Goal: Share content

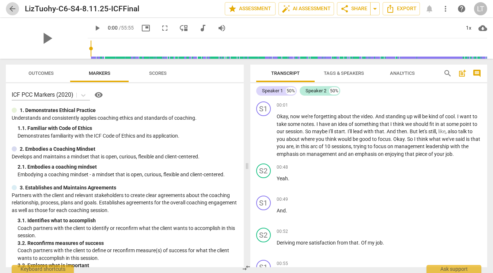
click at [12, 7] on span "arrow_back" at bounding box center [12, 8] width 9 height 9
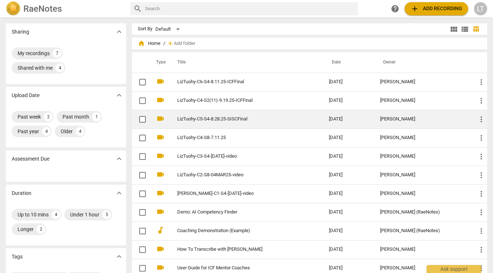
click at [219, 122] on link "LizTuohy-C5-S4-8.28.25-SISCFinal" at bounding box center [239, 119] width 125 height 5
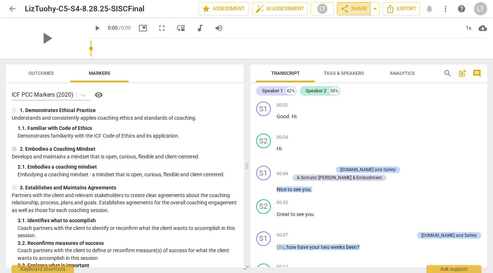
click at [355, 10] on span "share Share" at bounding box center [353, 8] width 27 height 9
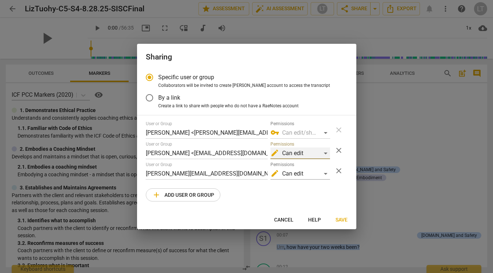
click at [325, 152] on div "edit Can edit" at bounding box center [301, 154] width 60 height 12
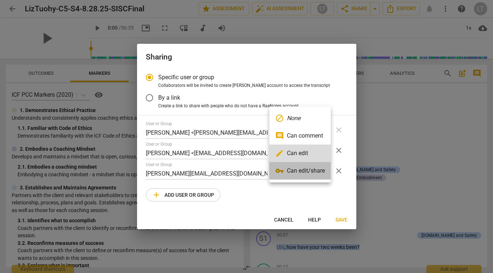
click at [314, 171] on li "vpn_key Can edit/share" at bounding box center [299, 171] width 61 height 18
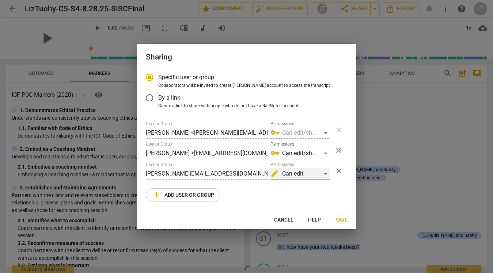
click at [327, 173] on div "edit Can edit" at bounding box center [301, 174] width 60 height 12
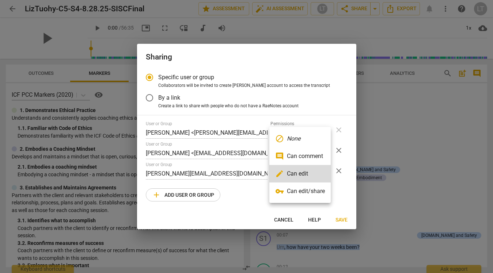
click at [311, 192] on li "vpn_key Can edit/share" at bounding box center [299, 192] width 61 height 18
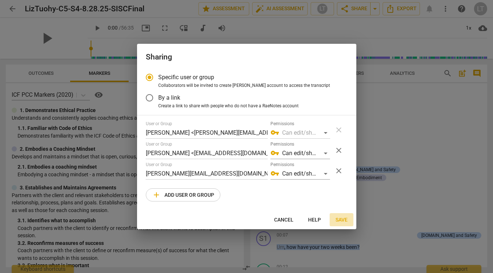
click at [343, 219] on span "Save" at bounding box center [342, 220] width 12 height 7
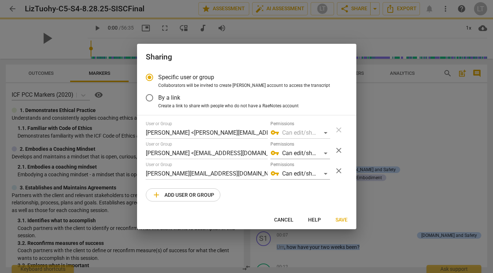
radio input "false"
